Goal: Information Seeking & Learning: Learn about a topic

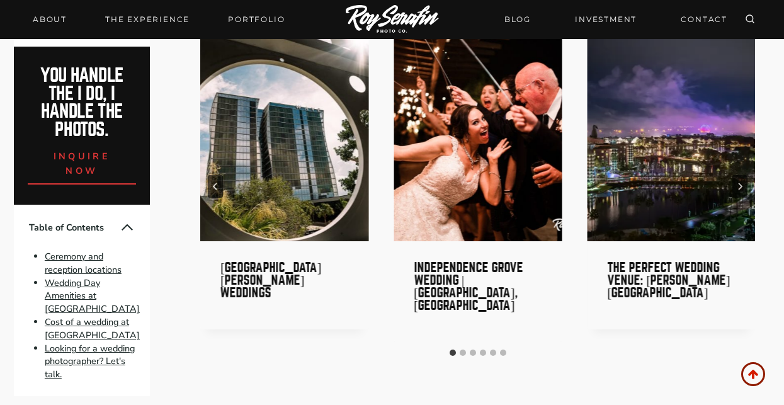
scroll to position [4106, 0]
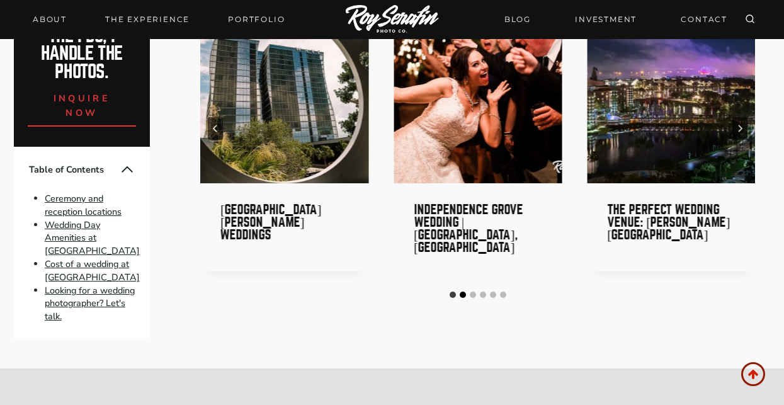
click at [460, 292] on button "Go to slide 2" at bounding box center [463, 295] width 6 height 6
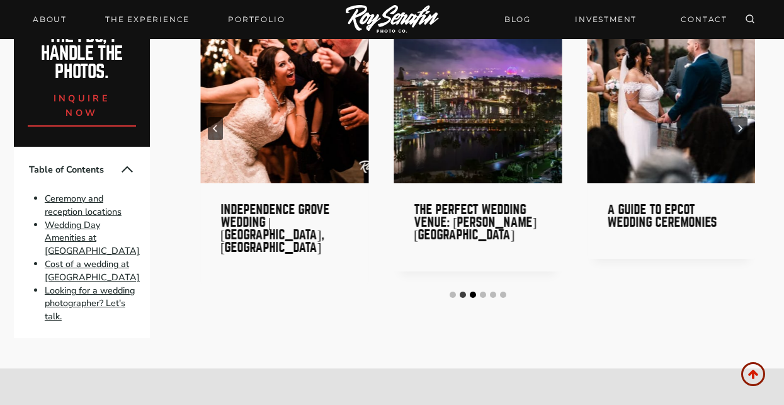
click at [474, 292] on button "Go to slide 3" at bounding box center [473, 295] width 6 height 6
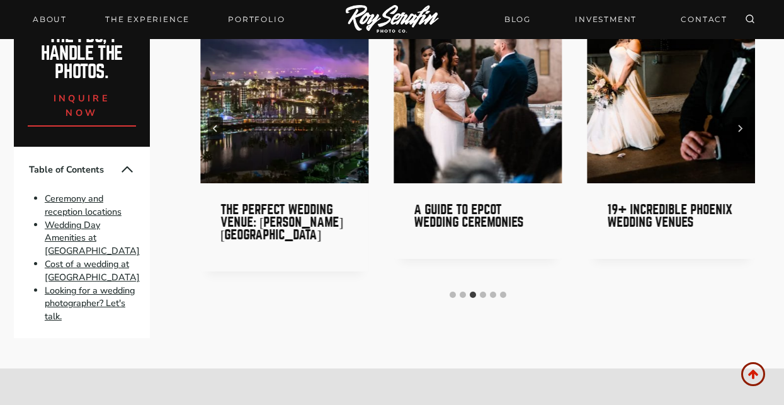
click at [485, 290] on li "Select a slide to show" at bounding box center [483, 295] width 10 height 10
click at [481, 292] on button "Go to slide 4" at bounding box center [483, 295] width 6 height 6
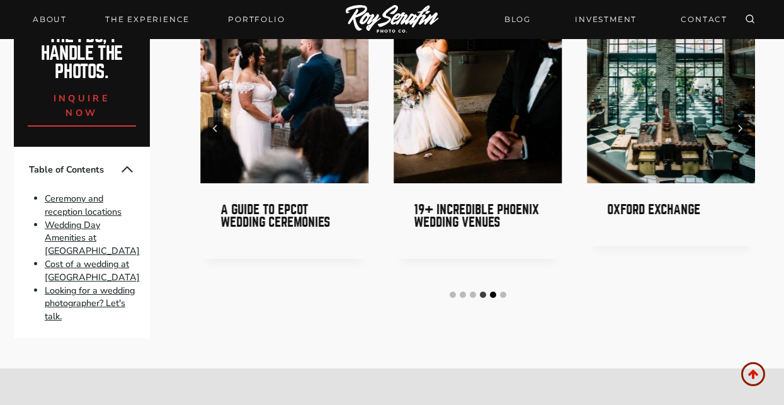
click at [490, 292] on button "Go to slide 5" at bounding box center [493, 295] width 6 height 6
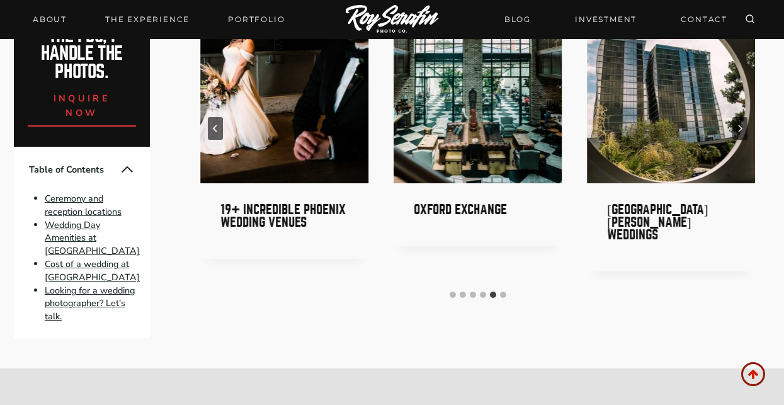
click at [506, 290] on li "Select a slide to show" at bounding box center [503, 295] width 10 height 10
click at [504, 292] on button "Go to slide 6" at bounding box center [503, 295] width 6 height 6
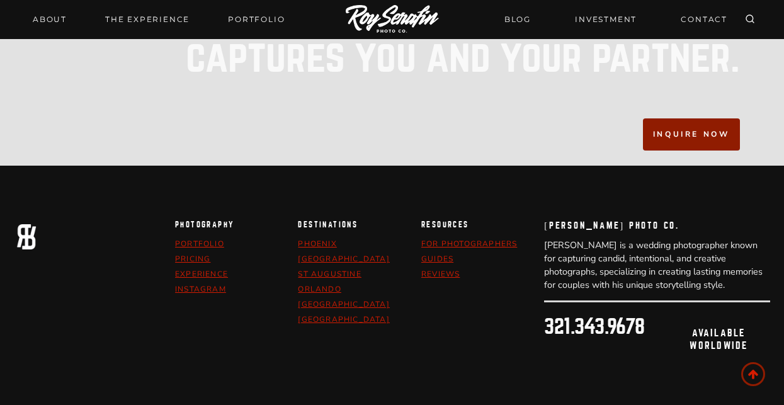
scroll to position [4653, 0]
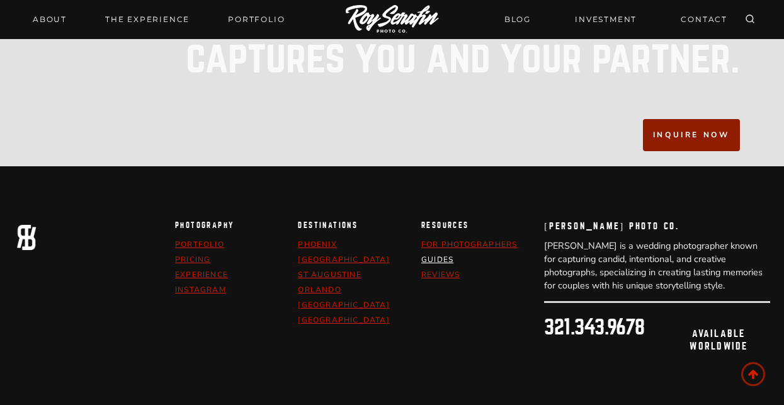
click at [435, 254] on link "Guides" at bounding box center [437, 259] width 32 height 10
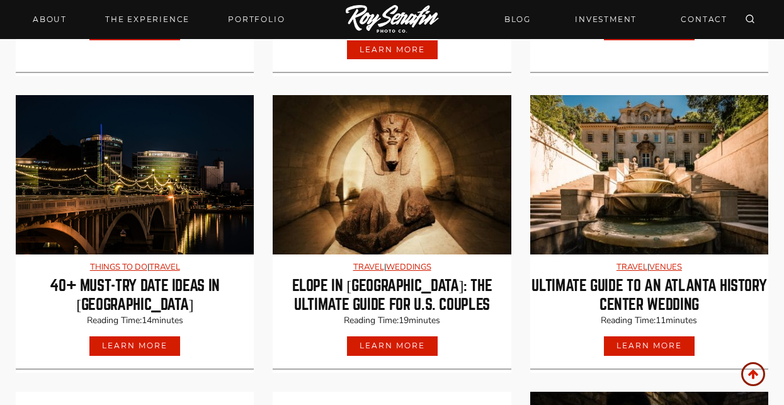
scroll to position [1295, 0]
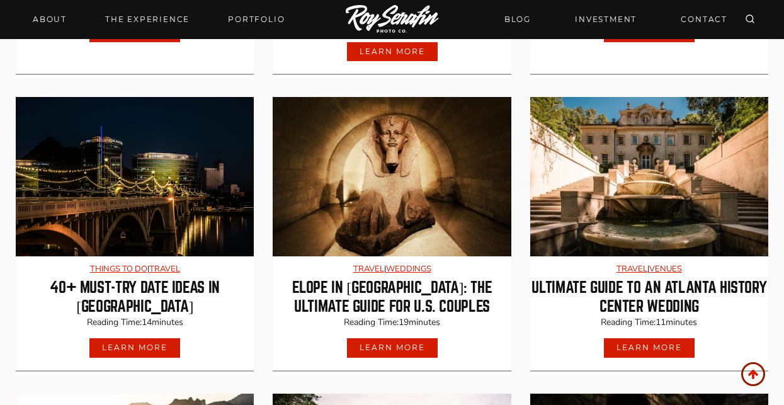
click at [635, 280] on link "Ultimate Guide to an Atlanta History Center Wedding" at bounding box center [649, 297] width 238 height 38
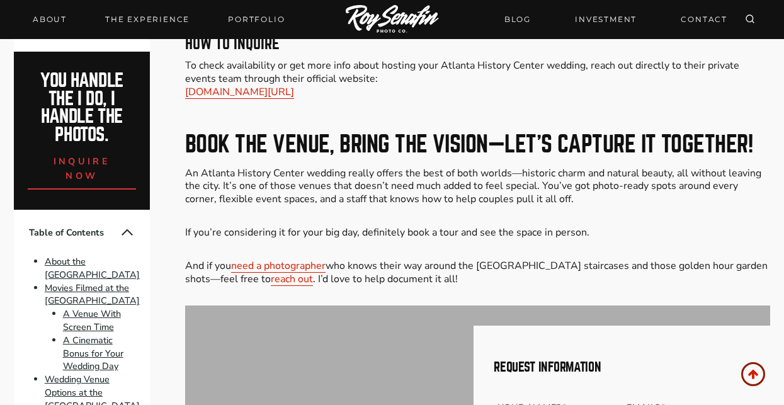
scroll to position [6094, 0]
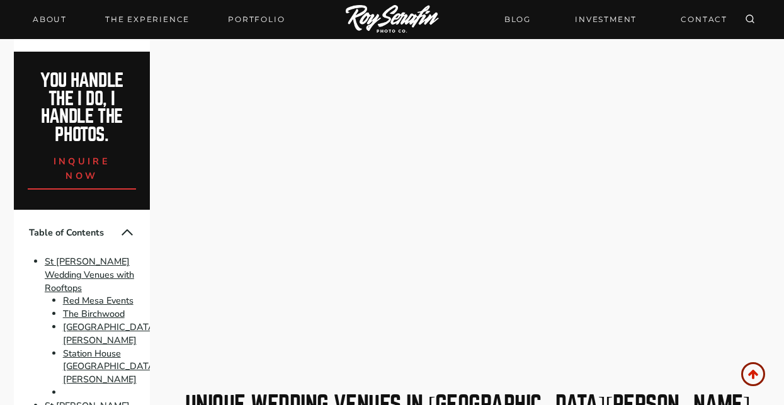
scroll to position [3600, 0]
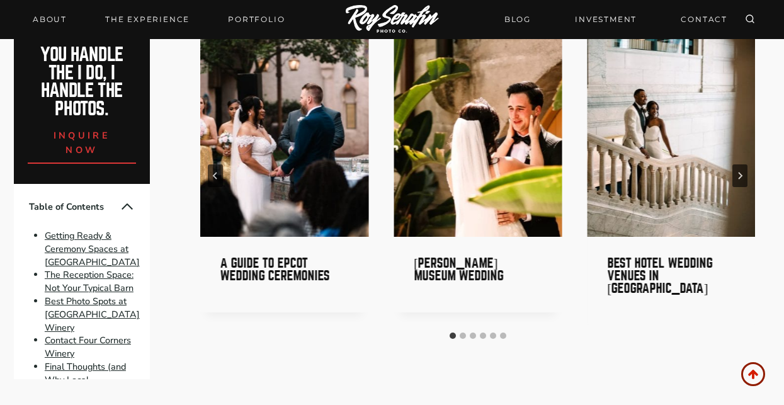
scroll to position [5493, 0]
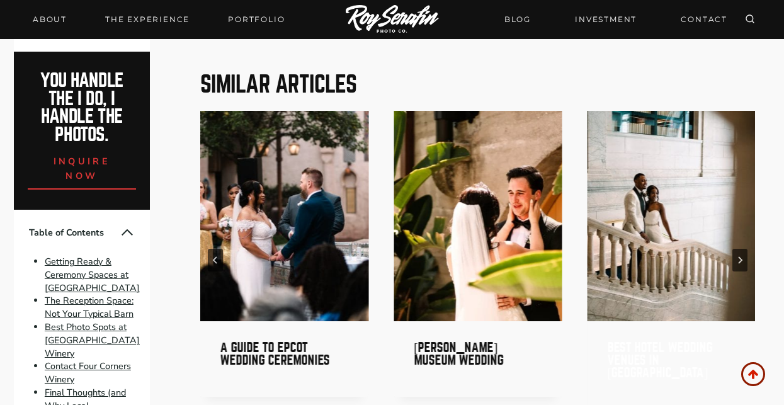
click at [634, 341] on link "Best Hotel Wedding Venues in [GEOGRAPHIC_DATA]" at bounding box center [659, 360] width 105 height 38
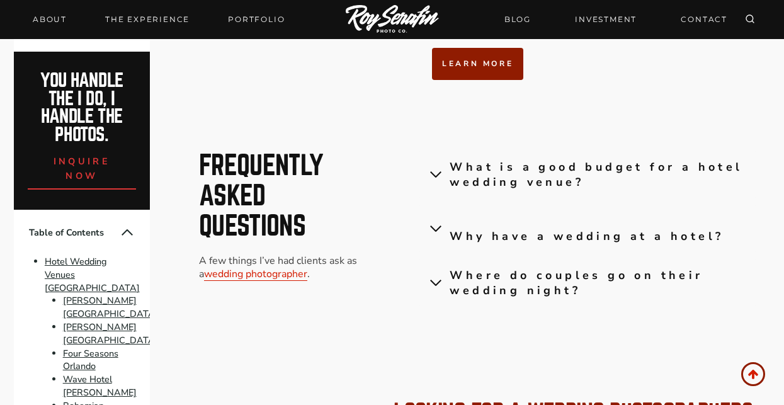
scroll to position [3388, 0]
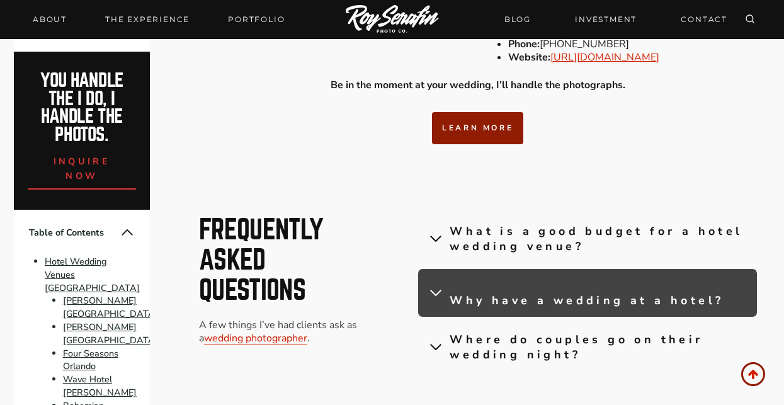
click at [462, 308] on span "Why have a wedding at a hotel?" at bounding box center [587, 293] width 274 height 30
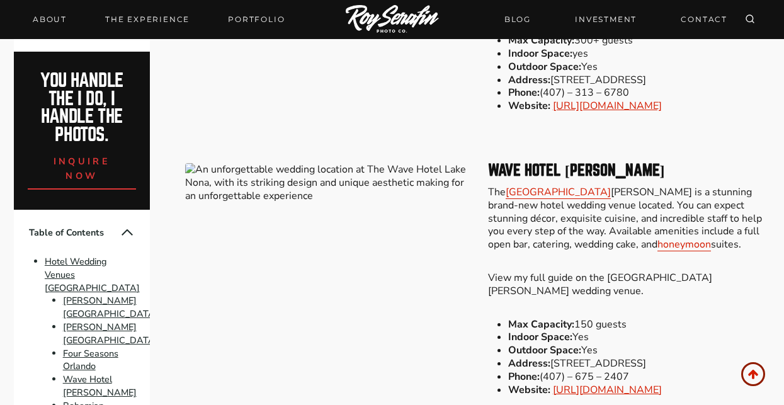
scroll to position [2351, 0]
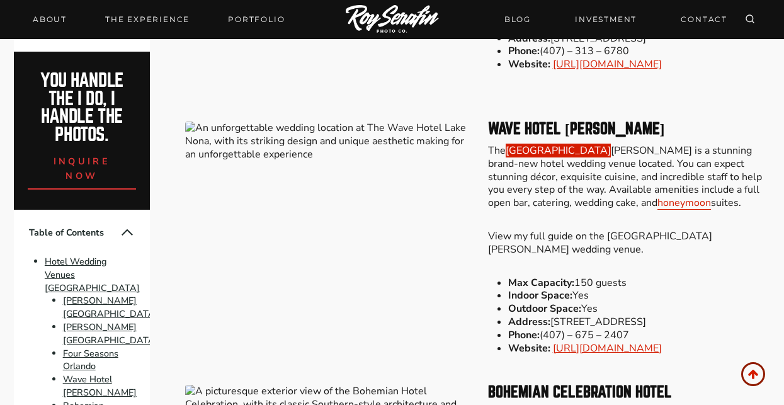
click at [542, 144] on link "[GEOGRAPHIC_DATA]" at bounding box center [558, 151] width 105 height 14
